Goal: Information Seeking & Learning: Learn about a topic

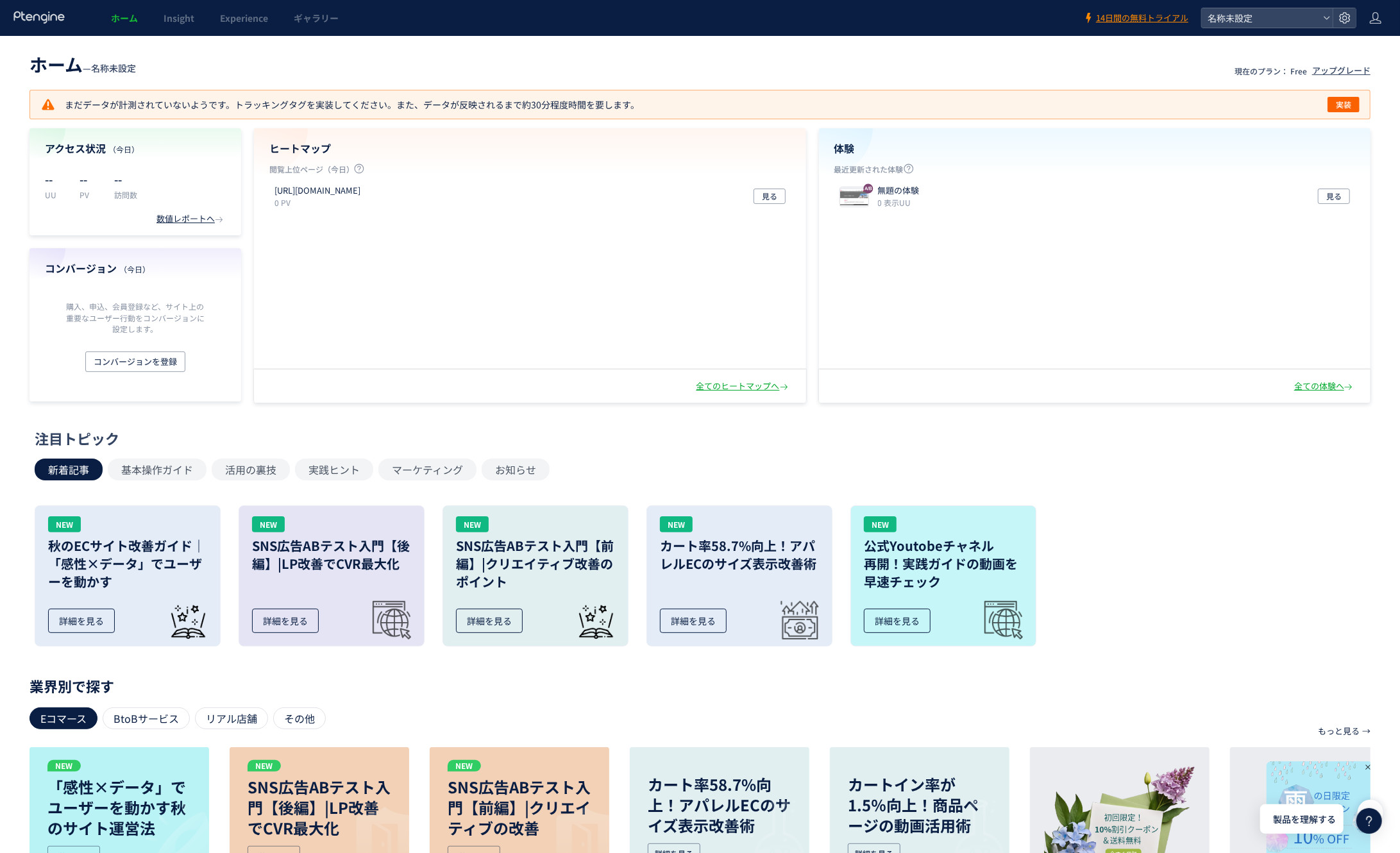
click at [33, 13] on icon at bounding box center [39, 18] width 53 height 13
click at [1310, 390] on div "全ての体験へ" at bounding box center [1324, 386] width 61 height 12
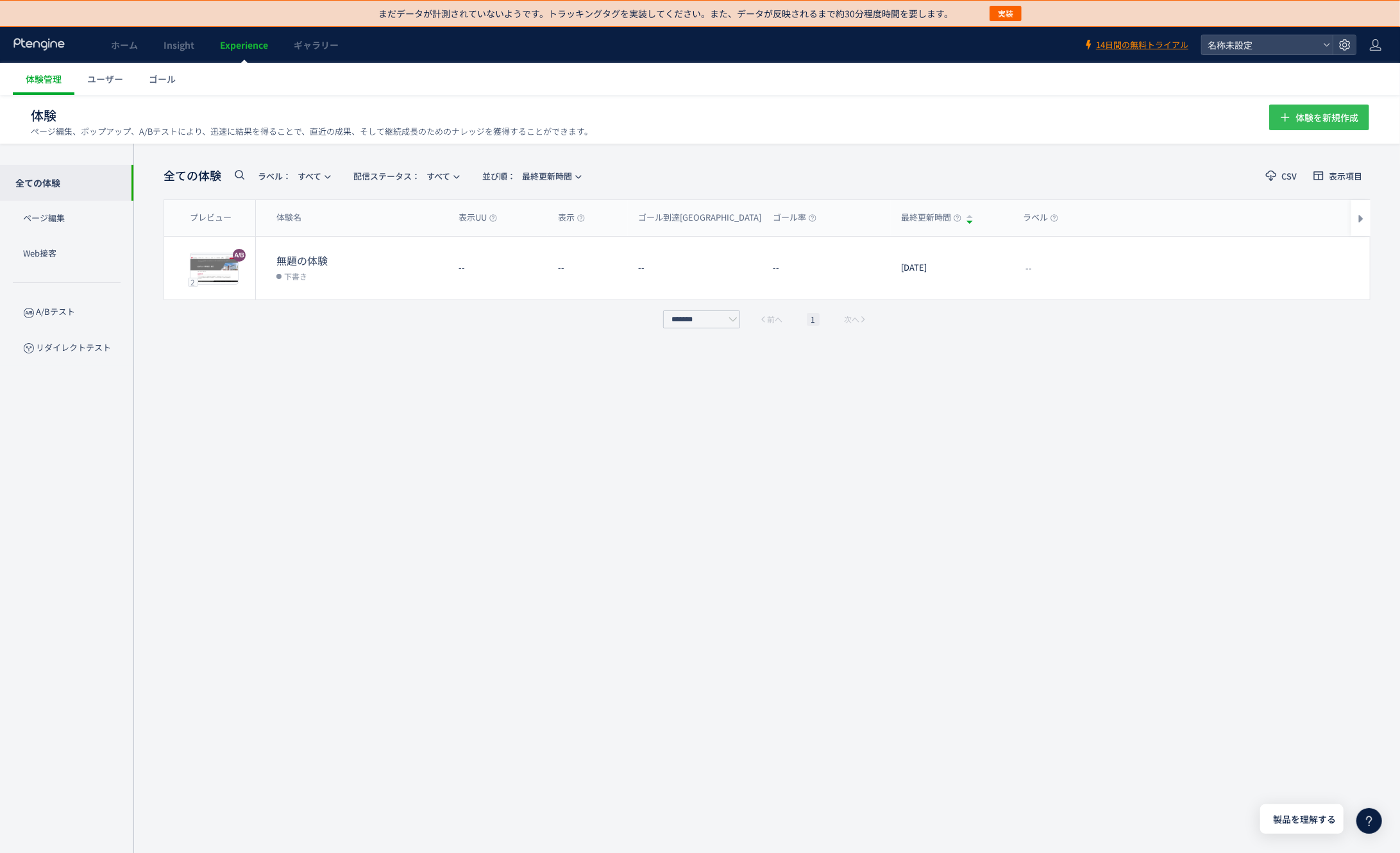
click at [1311, 115] on span "体験を新規作成" at bounding box center [1326, 117] width 62 height 26
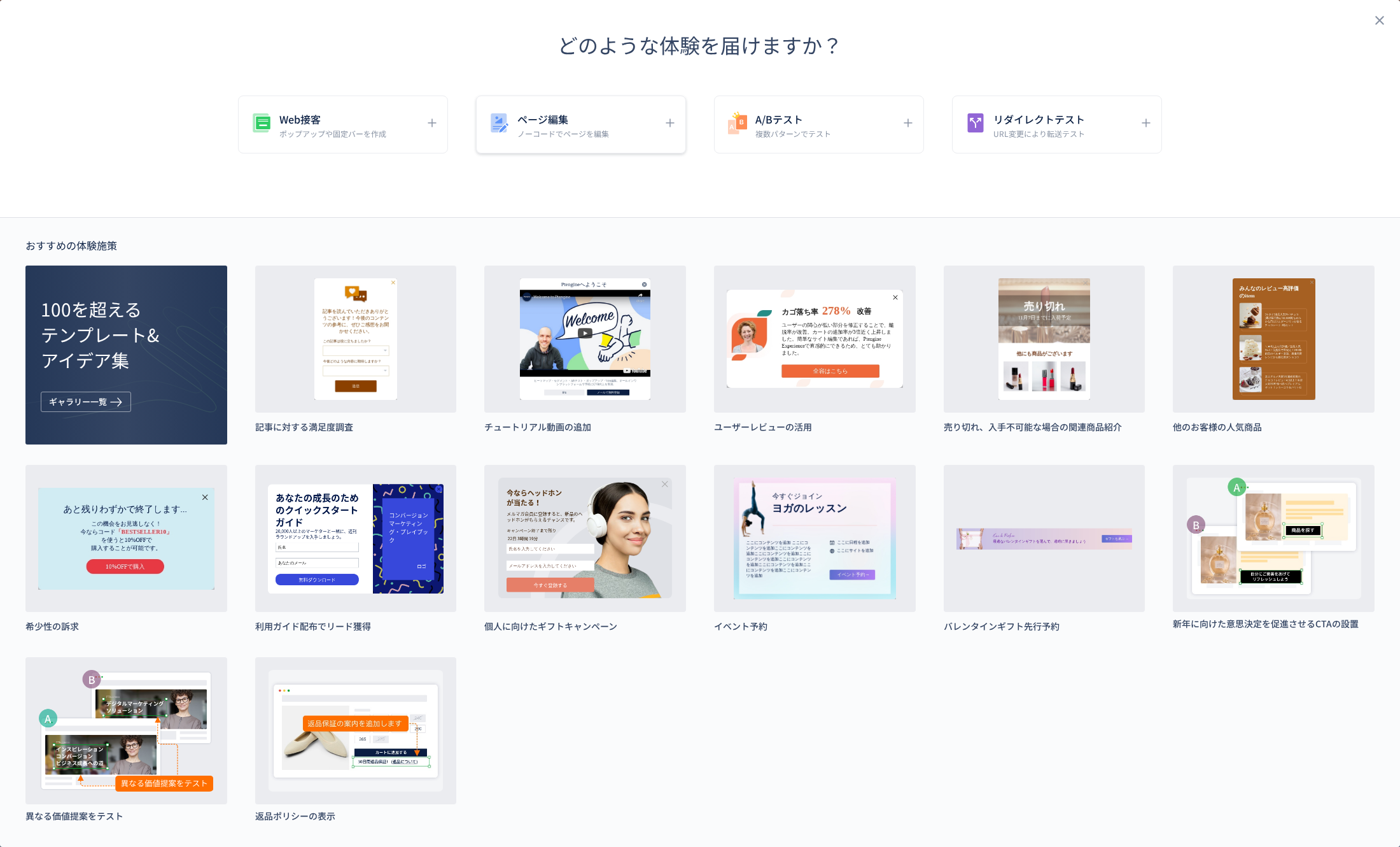
click at [567, 130] on p "ノーコードでページを編集" at bounding box center [563, 133] width 92 height 11
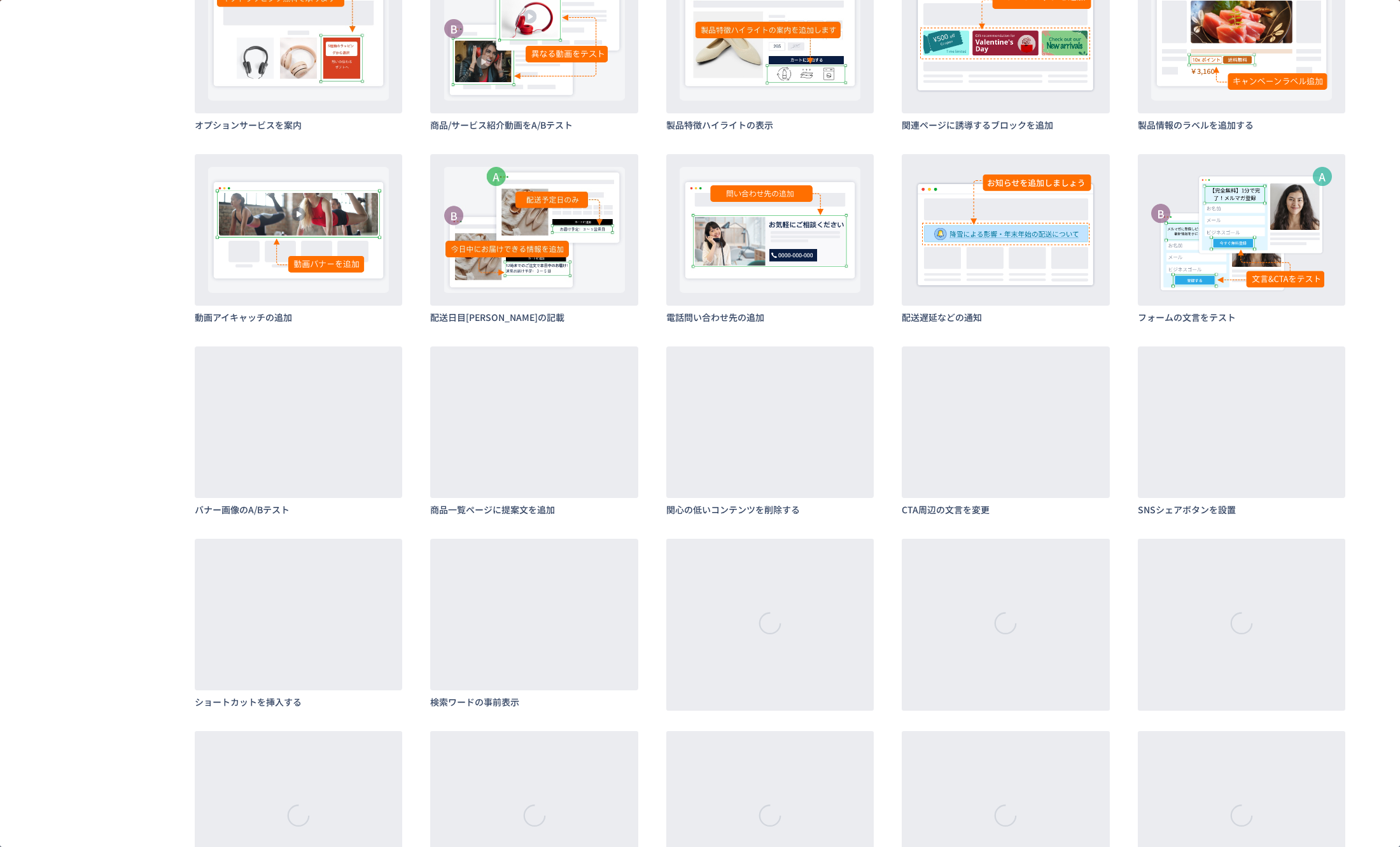
scroll to position [950, 0]
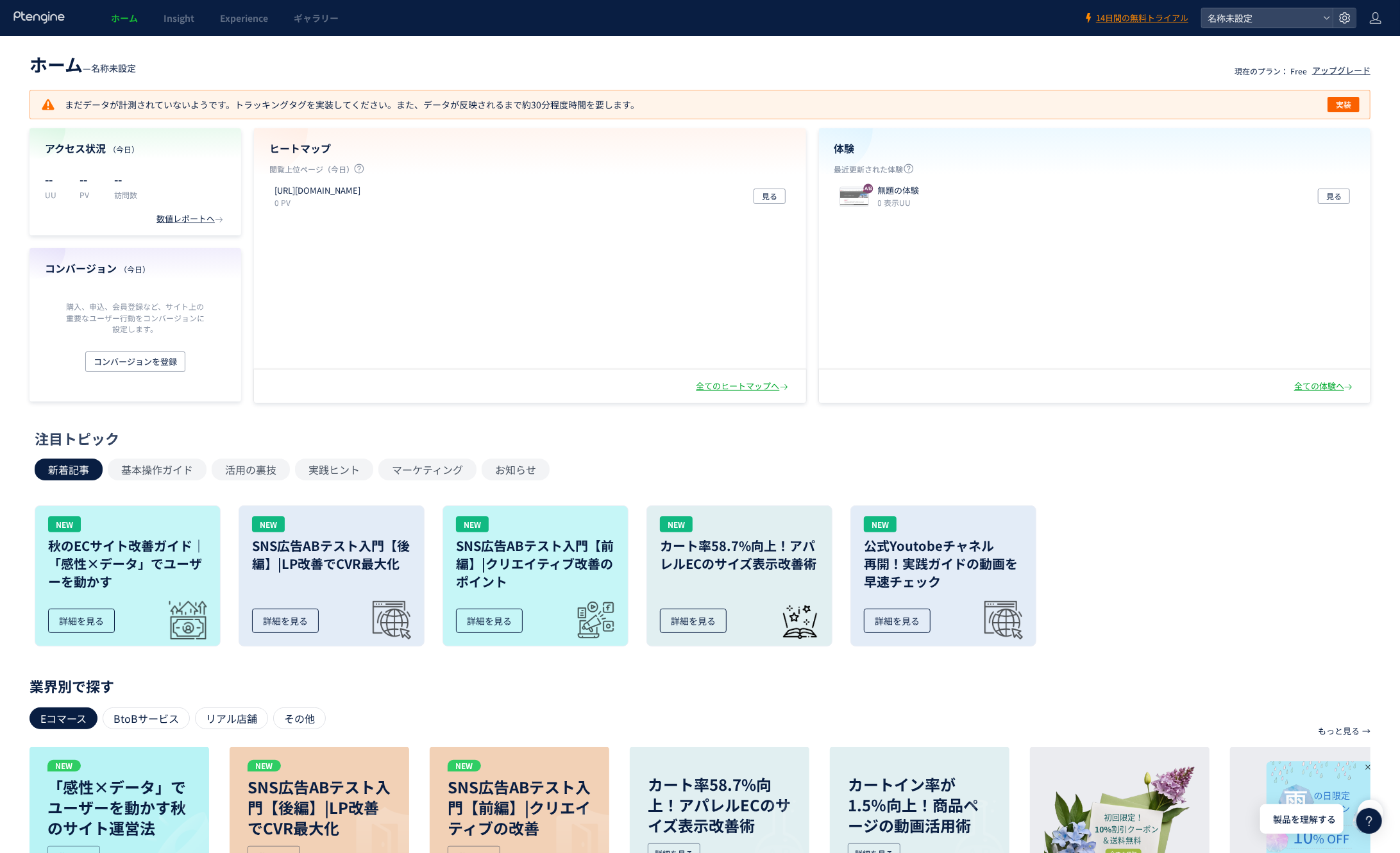
click at [1385, 18] on header "ホーム Insight Experience ギャラリー 14日間の無料トライアル 名称未設定" at bounding box center [700, 18] width 1400 height 36
click at [1379, 23] on icon at bounding box center [1376, 18] width 13 height 13
click at [1348, 22] on icon at bounding box center [1345, 18] width 13 height 13
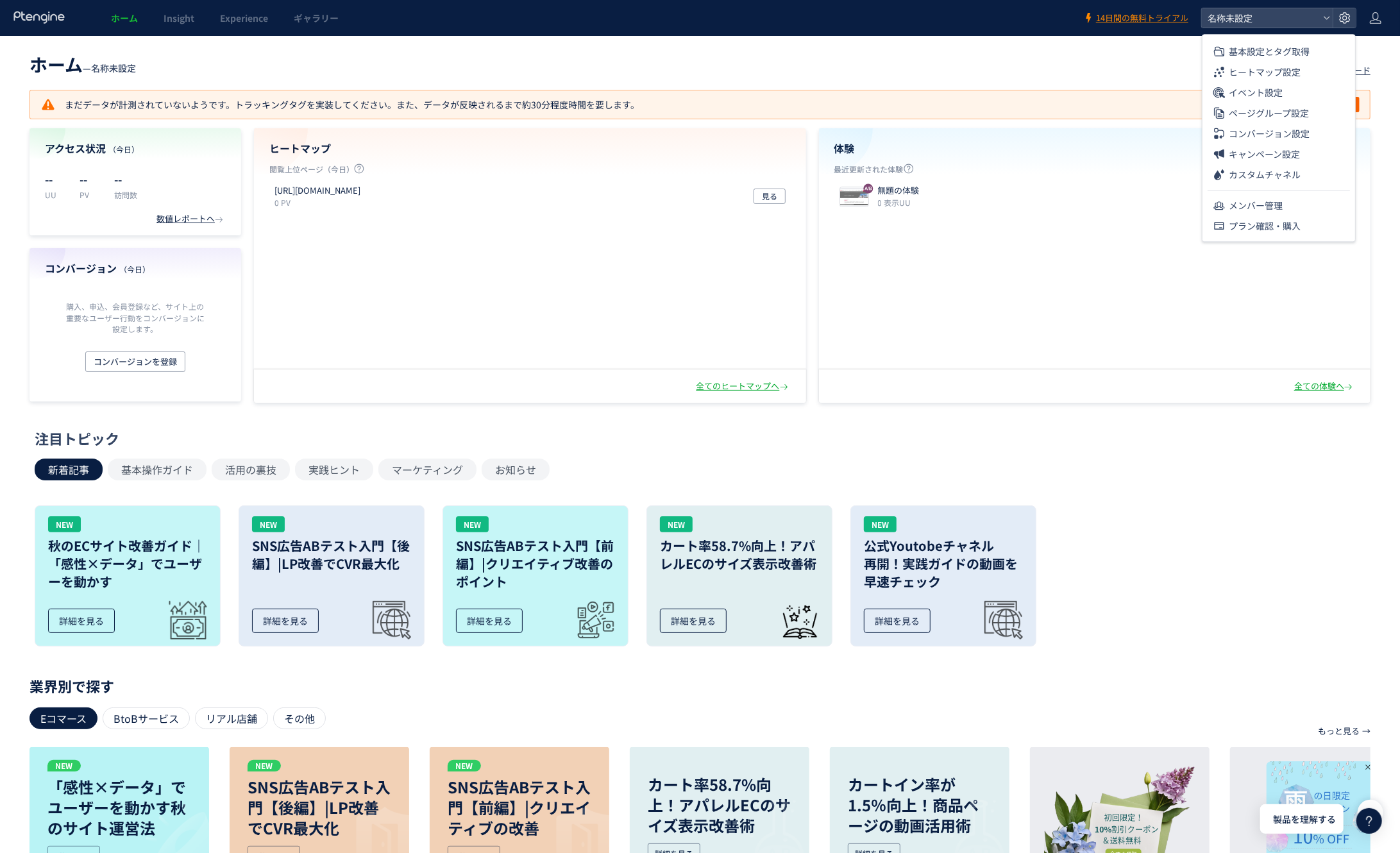
click at [1146, 54] on header "ホーム — 名称未設定 現在のプラン： Free アップグレード" at bounding box center [700, 62] width 1341 height 28
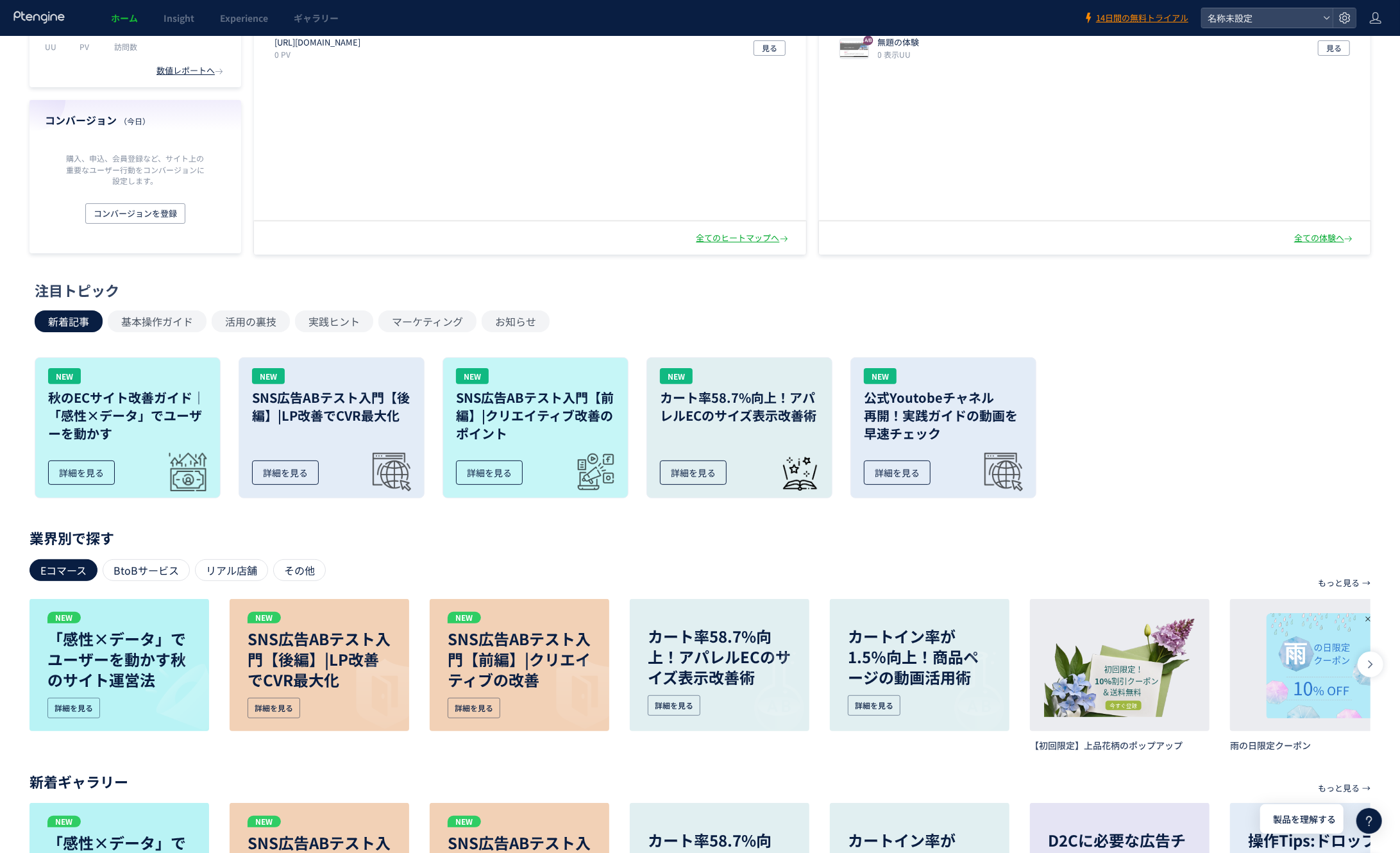
scroll to position [264, 0]
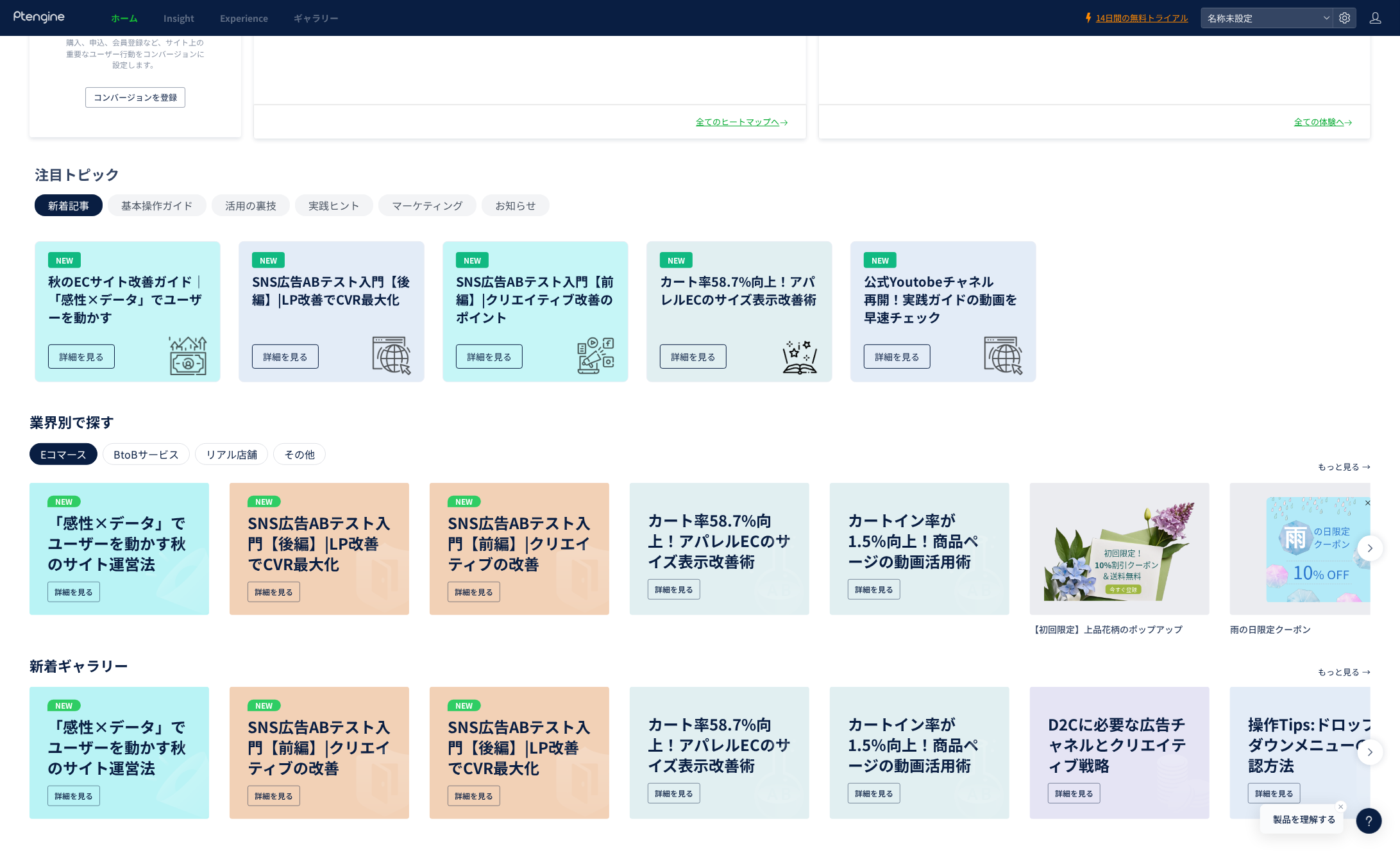
click at [1316, 818] on span "製品を理解する" at bounding box center [1304, 819] width 62 height 13
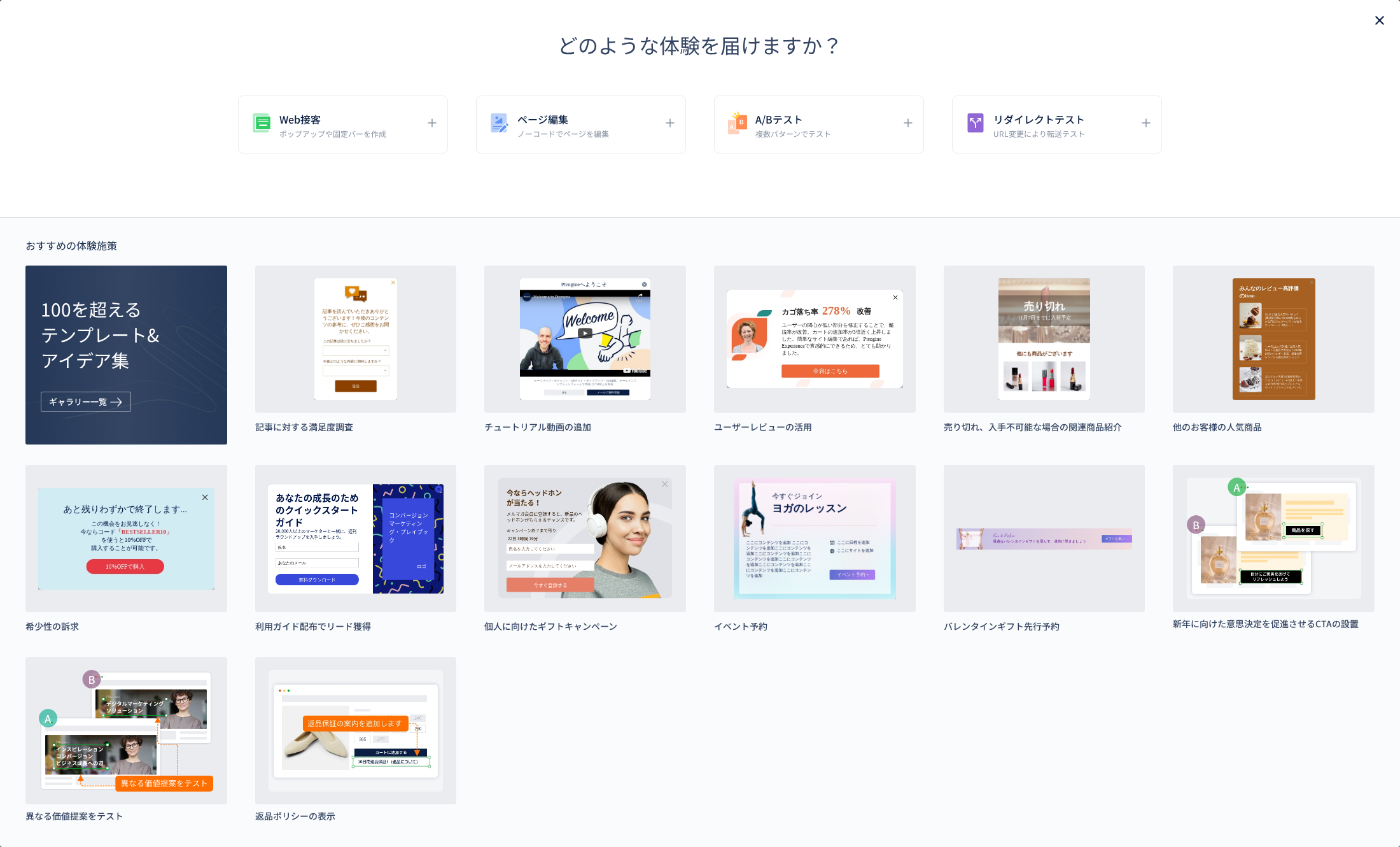
click at [1375, 18] on use "close" at bounding box center [1380, 20] width 9 height 9
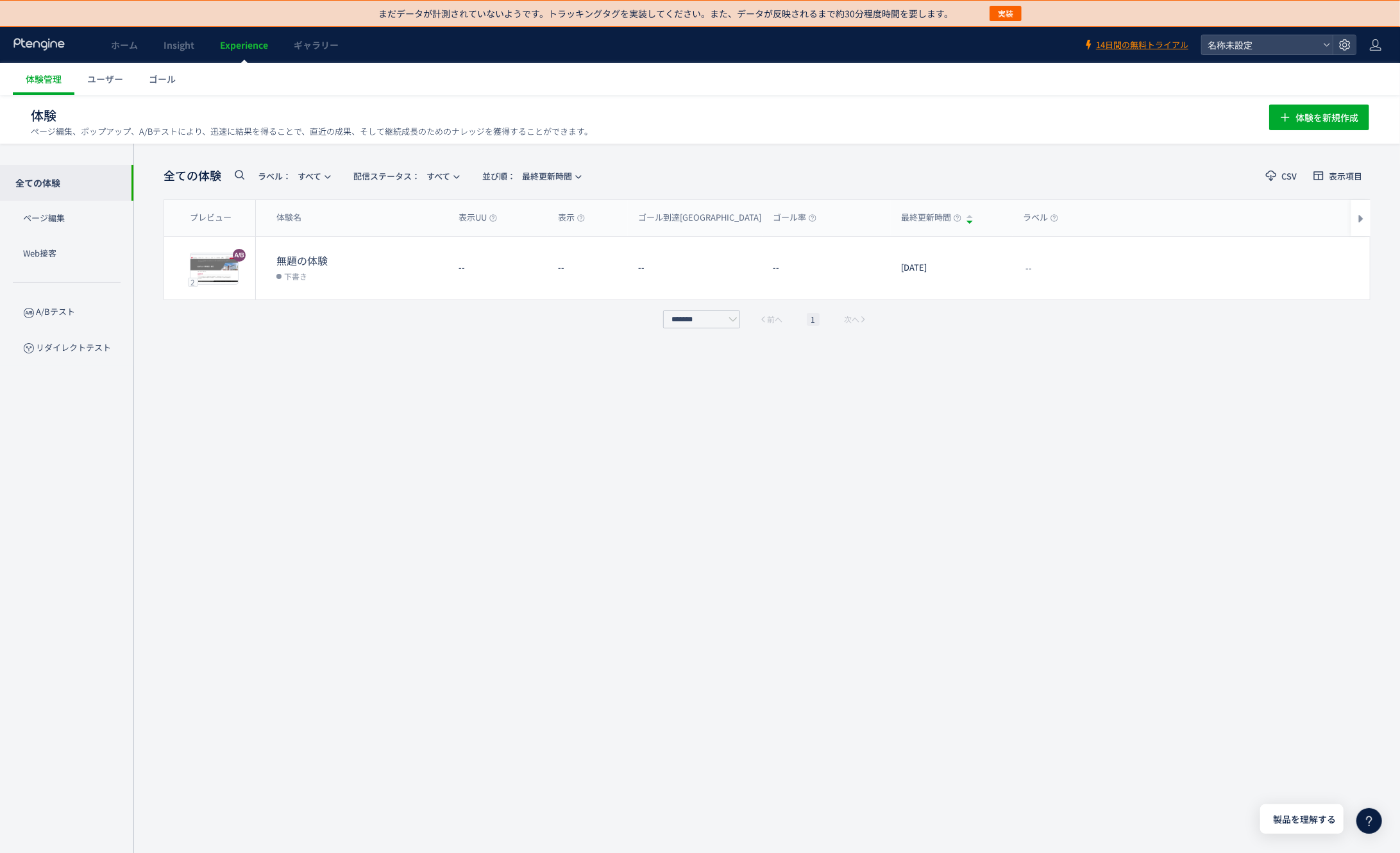
click at [1367, 810] on div at bounding box center [1370, 821] width 26 height 26
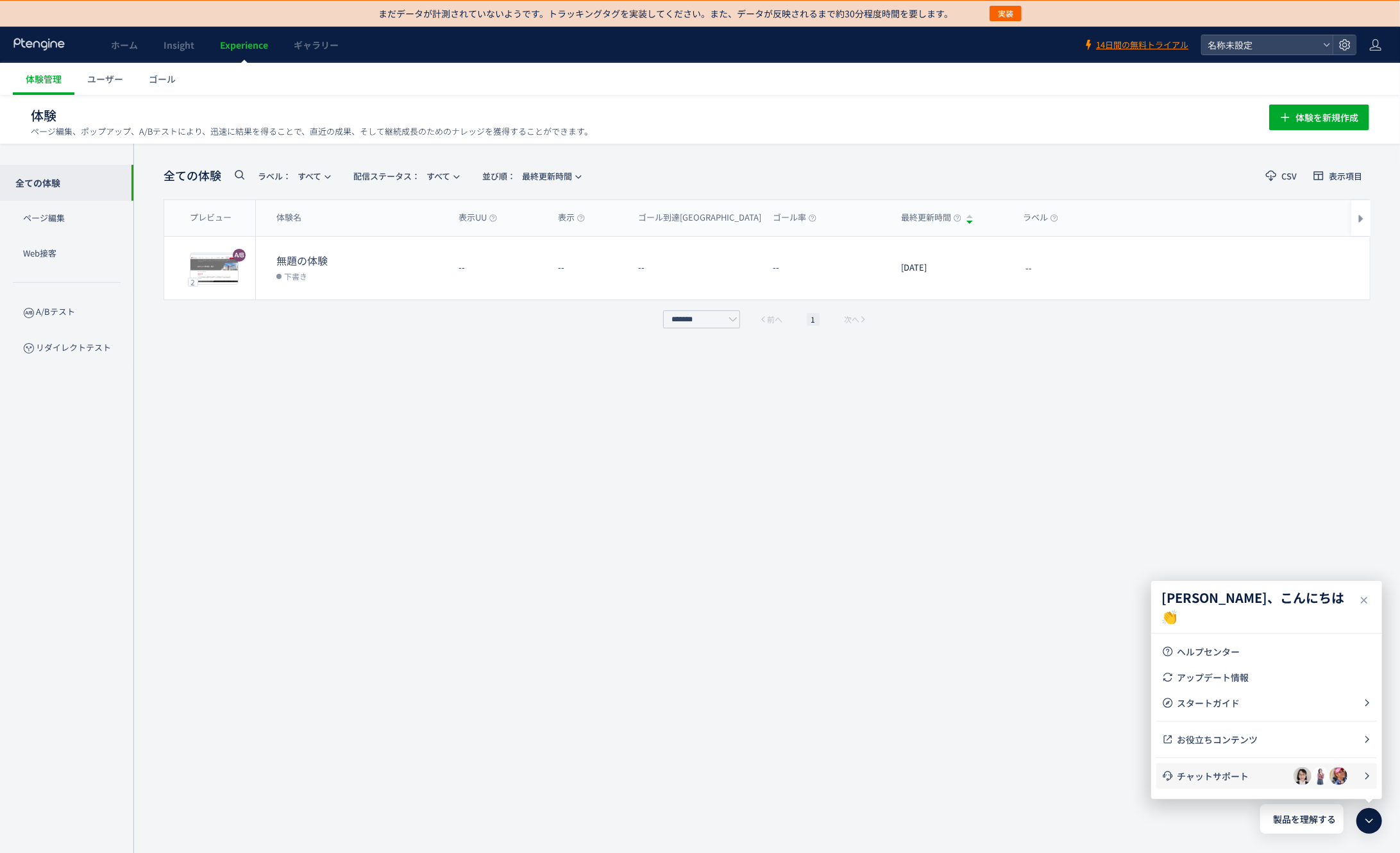
click at [1275, 783] on li "チャットサポート" at bounding box center [1267, 776] width 221 height 26
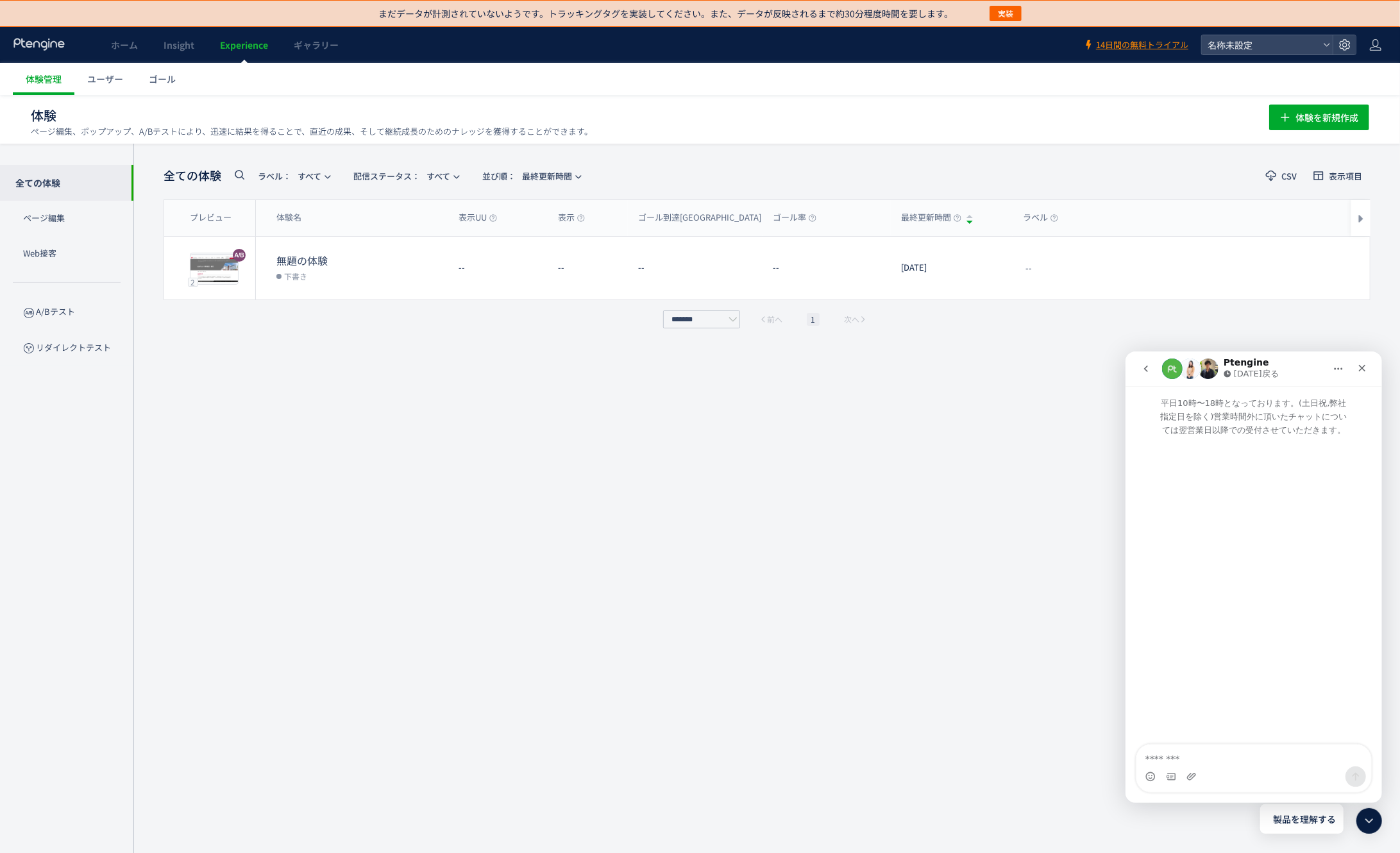
click at [1369, 823] on icon at bounding box center [1369, 820] width 16 height 16
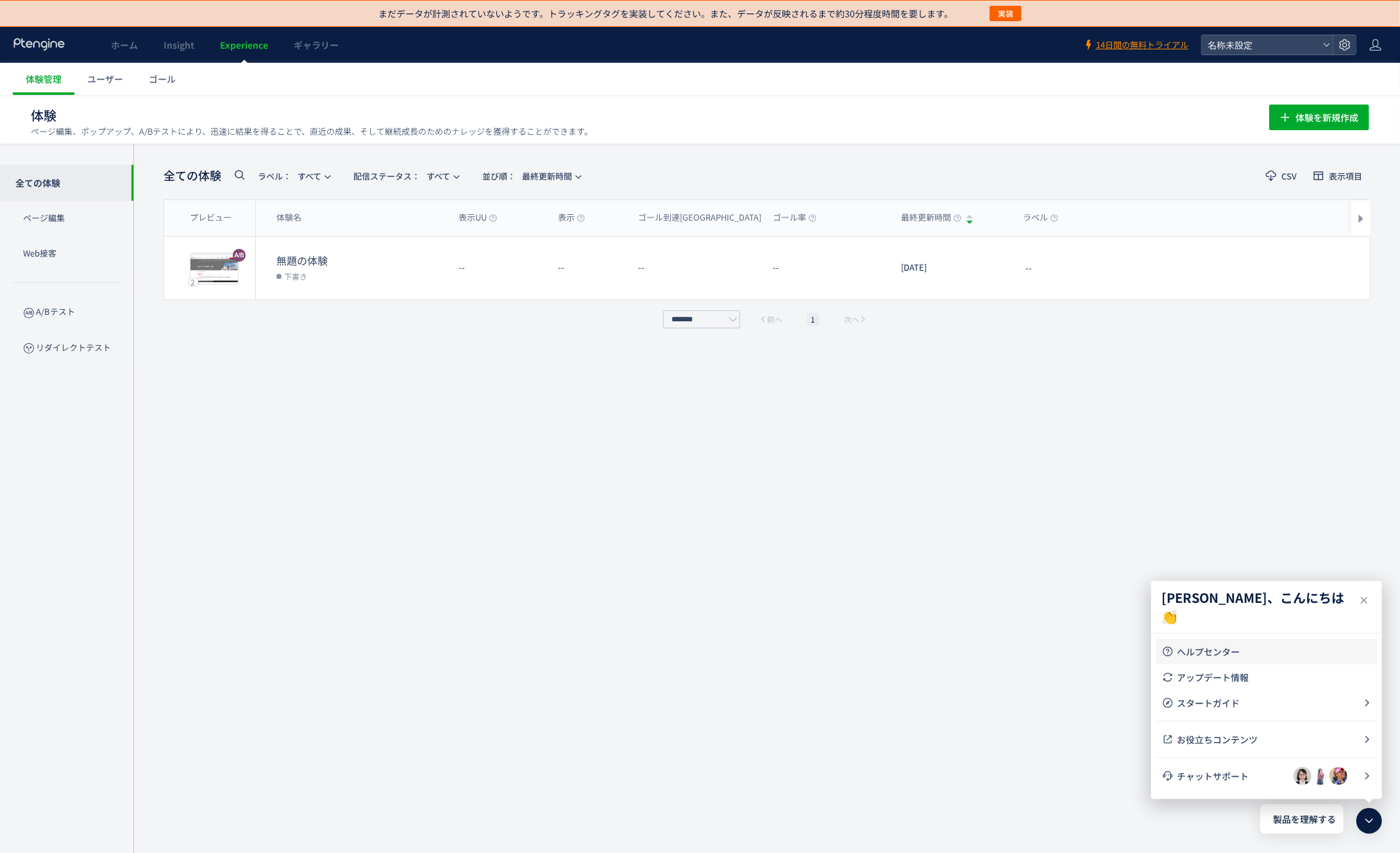
click at [1260, 645] on span "ヘルプセンター" at bounding box center [1274, 652] width 195 height 13
click at [1363, 704] on icon at bounding box center [1367, 703] width 9 height 9
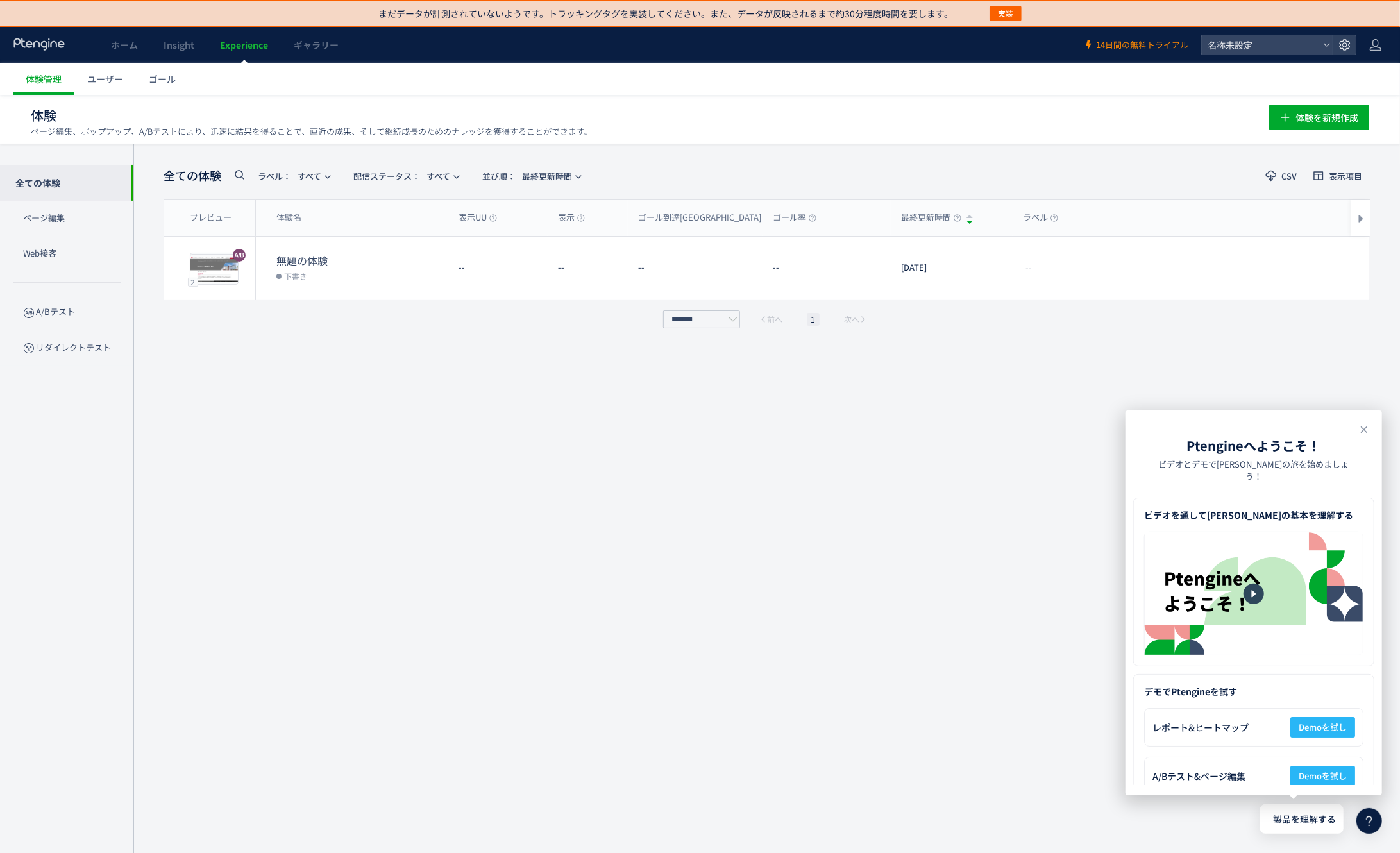
click at [1009, 443] on div "全ての体験 ラベル： すべて 配信ステータス​： すべて 並び順： 最終更新時間 CSV 表示項目 プレビュー 体験名 表示UU 表示 ゴール到達UU ゴール…" at bounding box center [767, 512] width 1207 height 697
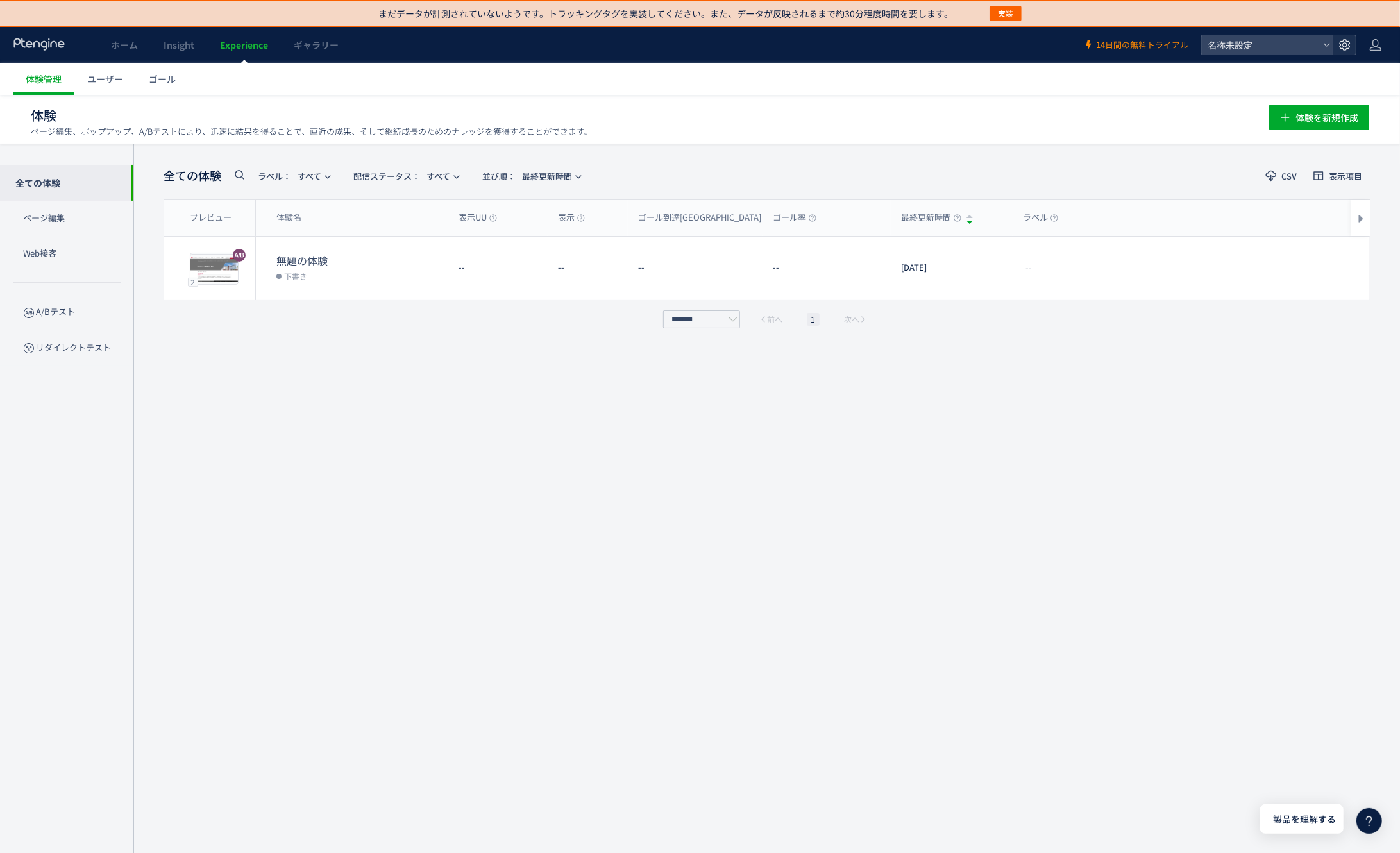
click at [1350, 42] on icon at bounding box center [1345, 45] width 13 height 13
click at [1368, 42] on header "ホーム Insight Experience ギャラリー 14日間の無料トライアル 名称未設定" at bounding box center [700, 45] width 1400 height 36
click at [1374, 45] on use at bounding box center [1376, 45] width 11 height 11
click at [324, 53] on link "ギャラリー" at bounding box center [316, 45] width 71 height 36
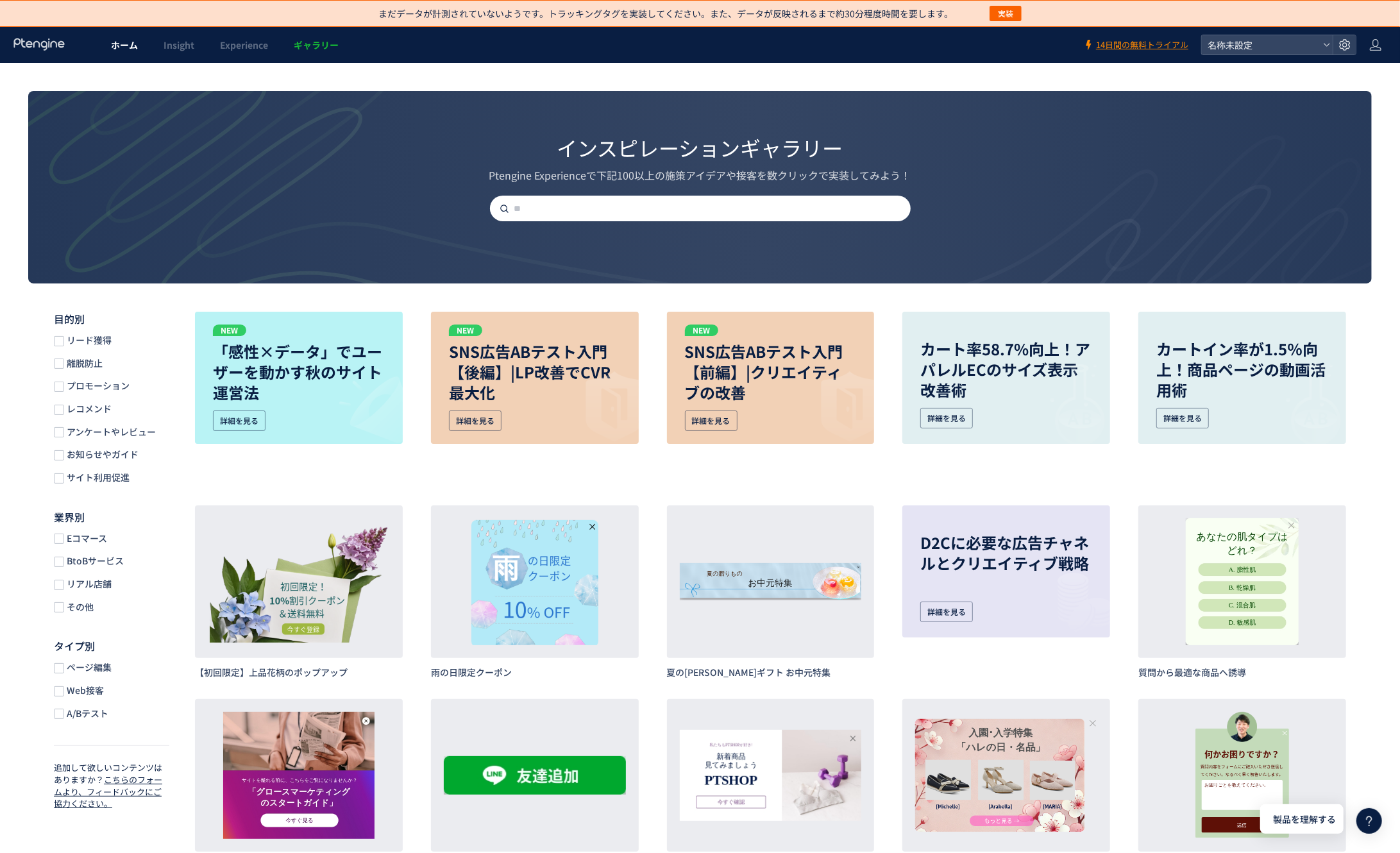
click at [118, 49] on span "ホーム" at bounding box center [124, 45] width 27 height 13
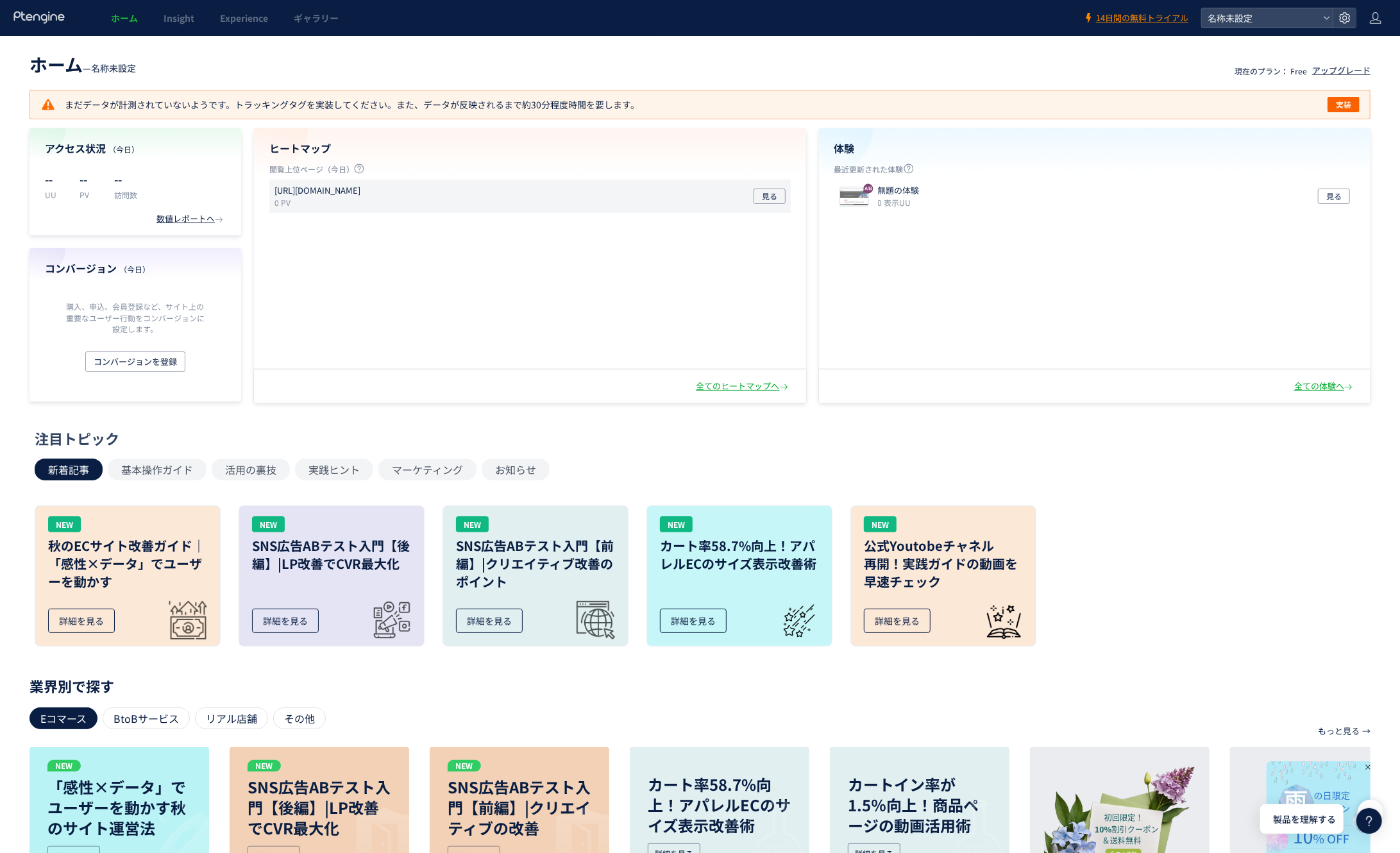
scroll to position [264, 0]
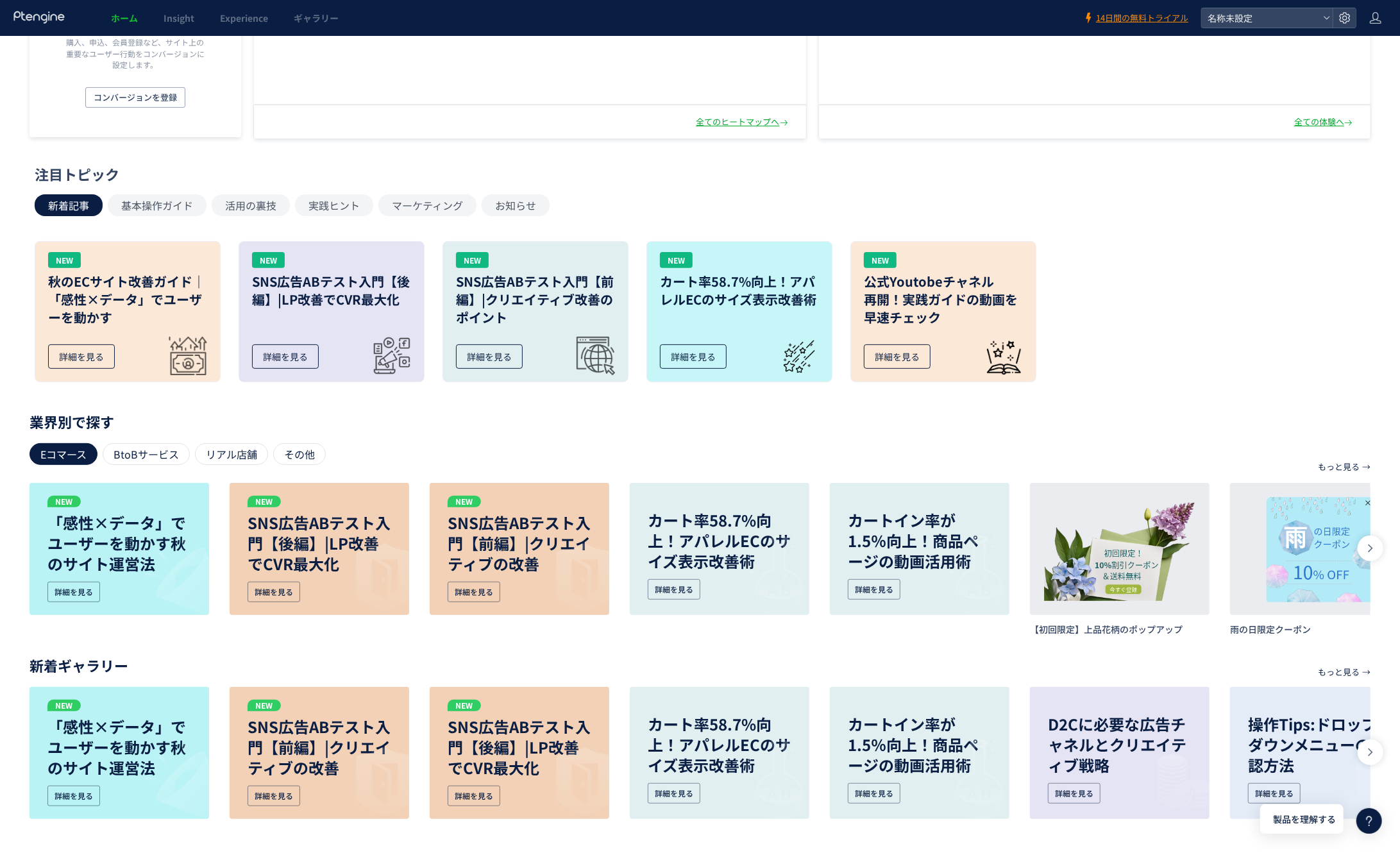
click at [1363, 819] on icon at bounding box center [1369, 820] width 16 height 16
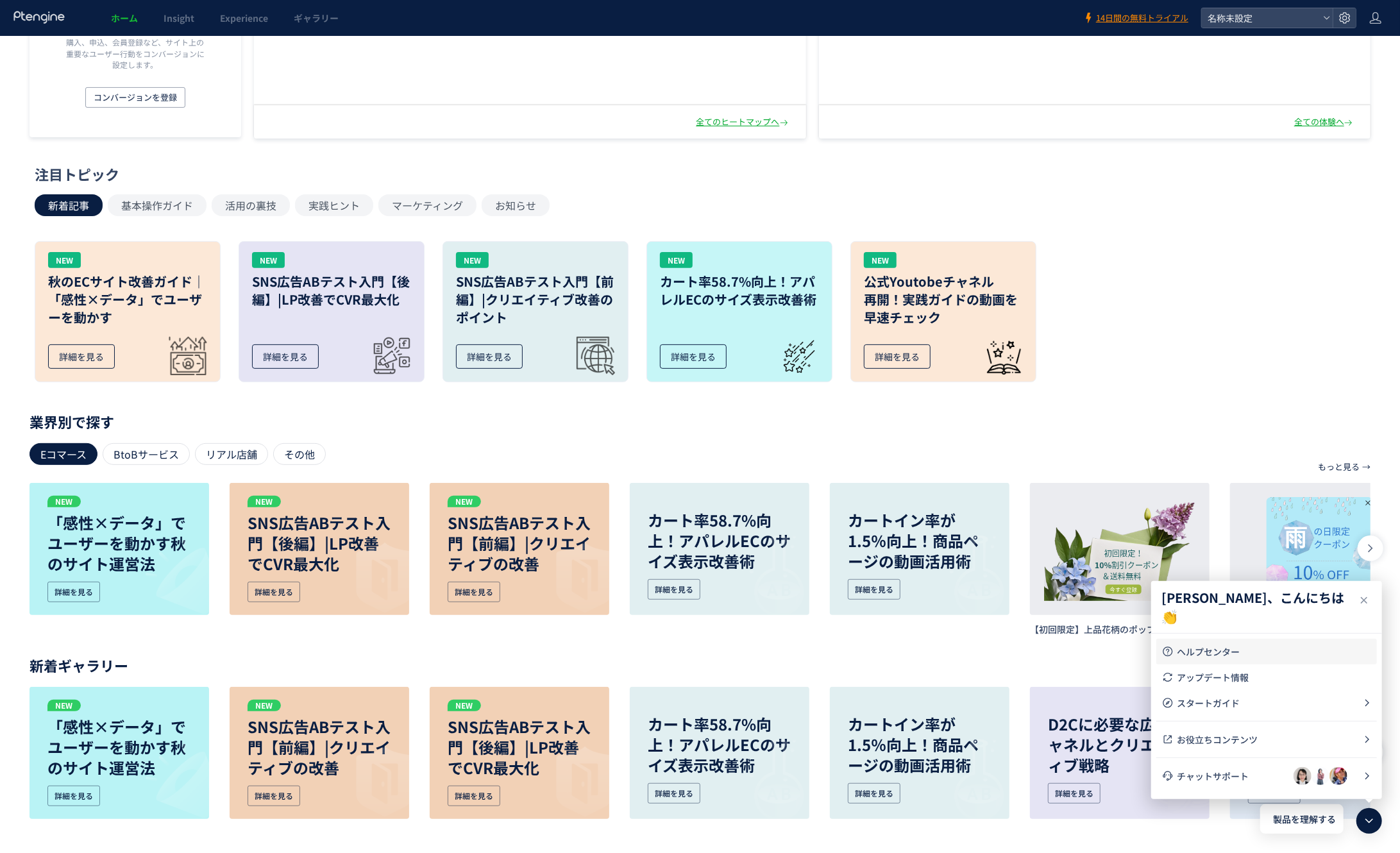
click at [1209, 654] on span "ヘルプセンター" at bounding box center [1274, 652] width 195 height 13
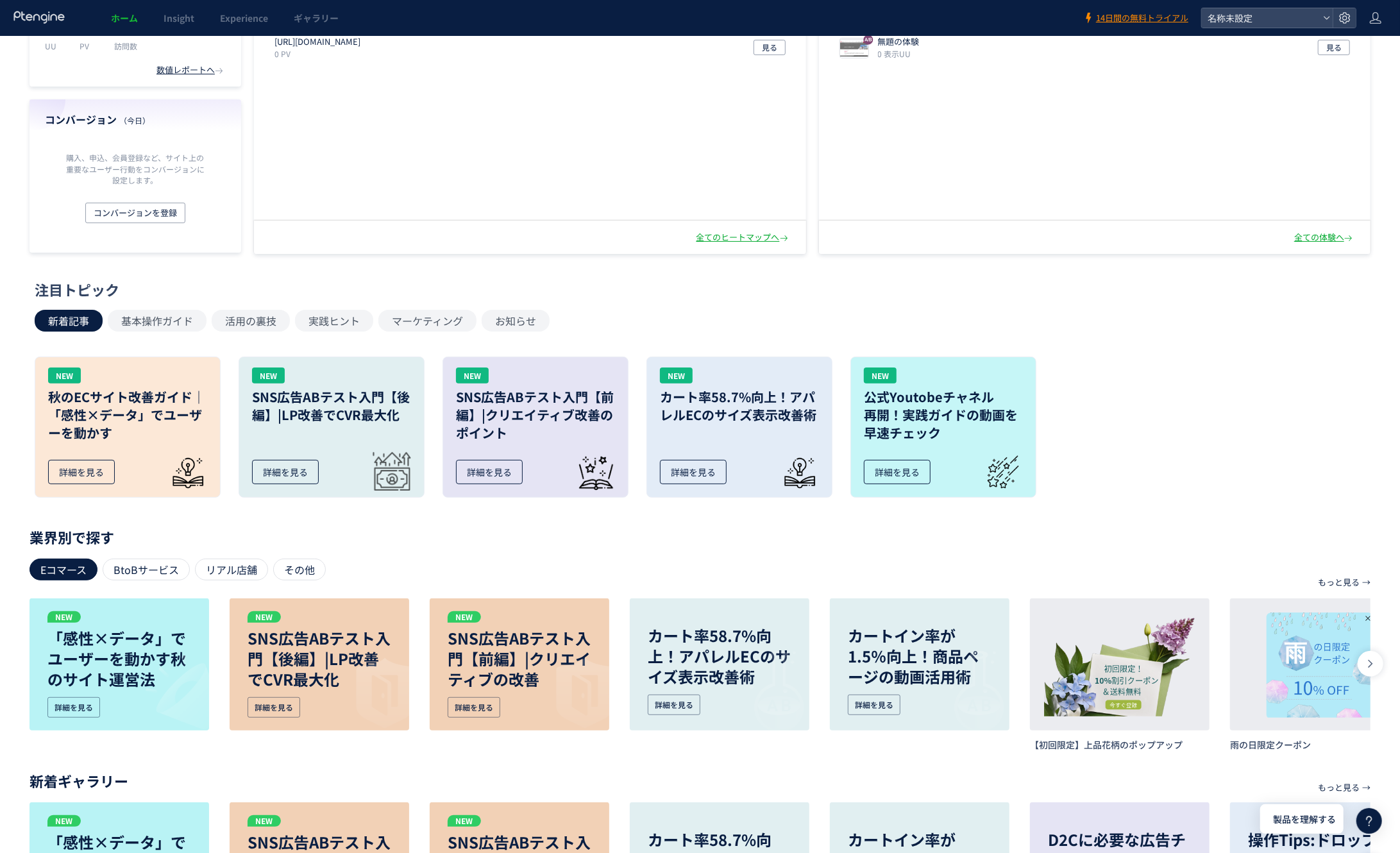
scroll to position [264, 0]
